Goal: Information Seeking & Learning: Learn about a topic

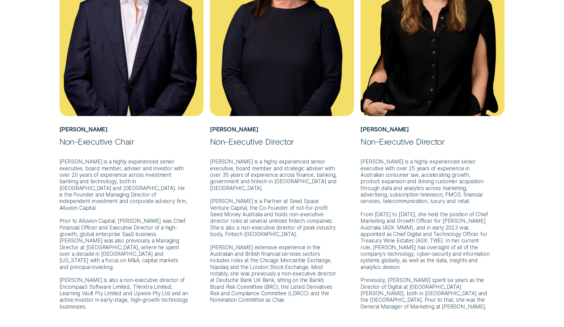
scroll to position [285, 0]
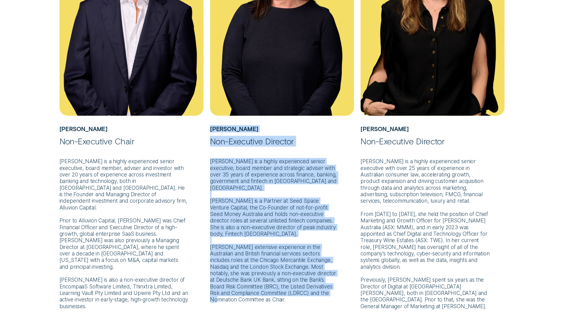
drag, startPoint x: 235, startPoint y: 298, endPoint x: 212, endPoint y: 129, distance: 170.3
click at [212, 129] on div "Cathryn Lyall Non-Executive Director Ms Lyall is a highly experienced senior ex…" at bounding box center [282, 101] width 144 height 403
copy div "Cathryn Lyall Non-Executive Director Ms Lyall is a highly experienced senior ex…"
click at [254, 146] on p "Ms Lyall is a highly experienced senior executive, board member and strategic a…" at bounding box center [282, 224] width 144 height 156
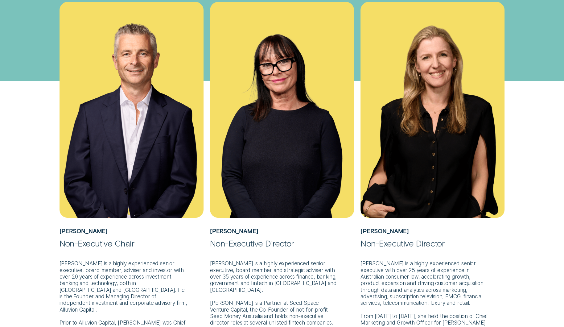
scroll to position [182, 0]
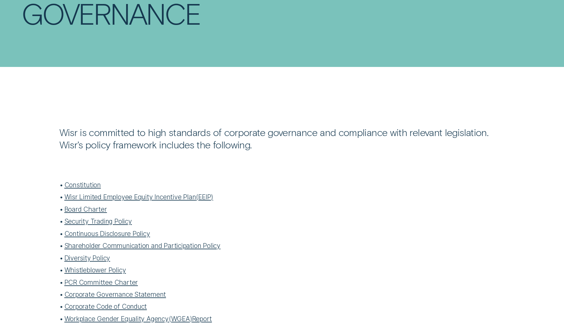
scroll to position [115, 0]
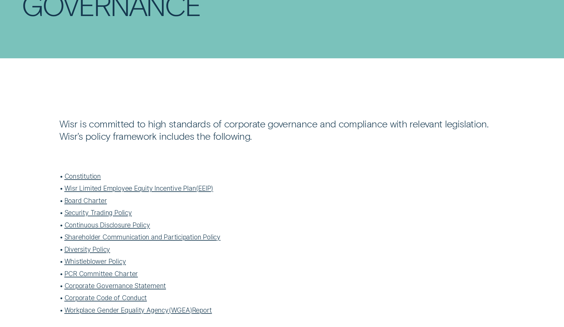
click at [93, 200] on link "Board Charter" at bounding box center [85, 200] width 43 height 8
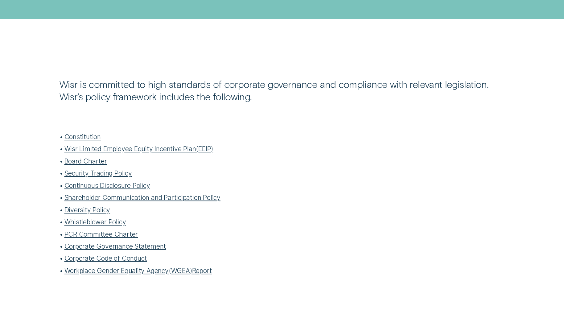
scroll to position [154, 0]
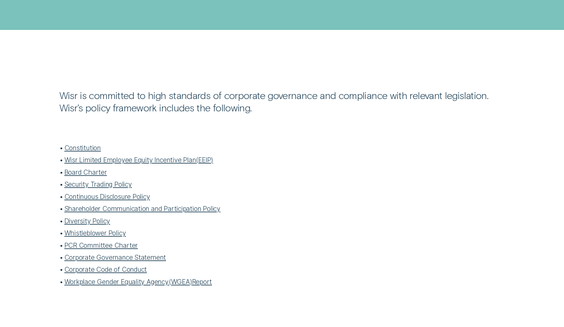
scroll to position [175, 0]
